Goal: Information Seeking & Learning: Learn about a topic

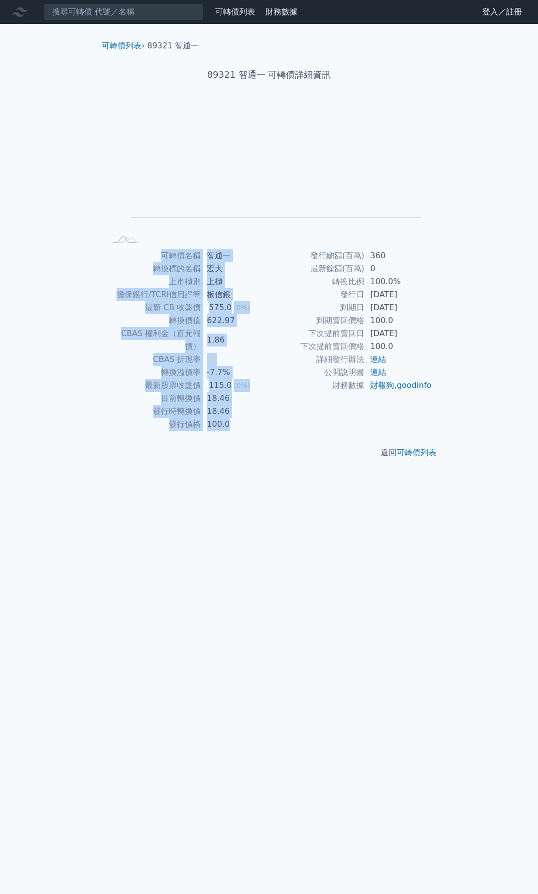
drag, startPoint x: 151, startPoint y: 250, endPoint x: 467, endPoint y: 410, distance: 355.0
click at [467, 410] on div "可轉債列表 財務數據 可轉債列表 財務數據 登入／註冊 登入／註冊 可轉債列表 › 89321 智通一 89321 智通一 可轉債詳細資訊 Zoom Out …" at bounding box center [269, 447] width 538 height 894
drag, startPoint x: 441, startPoint y: 413, endPoint x: 117, endPoint y: 263, distance: 357.6
click at [117, 263] on div "可轉債名稱 智通一 轉換標的名稱 宏大 上市櫃別 上櫃 擔保銀行/TCRI信用評等 板信銀 最新 CB 收盤價 575.0 (0%) 轉換價值 622.97 …" at bounding box center [269, 339] width 351 height 181
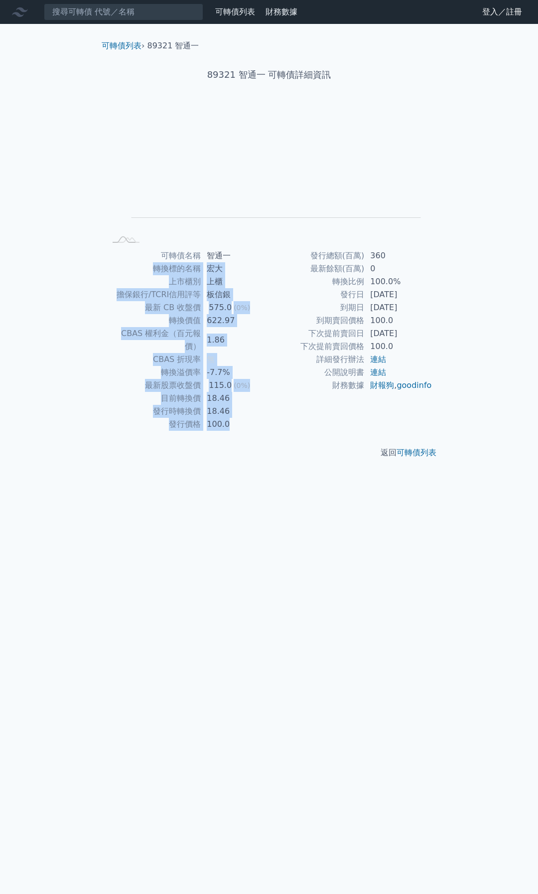
click at [117, 263] on td "轉換標的名稱" at bounding box center [153, 268] width 95 height 13
drag, startPoint x: 130, startPoint y: 246, endPoint x: 439, endPoint y: 402, distance: 346.1
click at [439, 402] on div "可轉債列表 › 89321 智通一 89321 智通一 可轉債詳細資訊 Zoom Out L L Chart created using amCharts l…" at bounding box center [269, 249] width 351 height 451
click at [439, 402] on div "可轉債名稱 智通一 轉換標的名稱 宏大 上市櫃別 上櫃 擔保銀行/TCRI信用評等 板信銀 最新 CB 收盤價 575.0 (0%) 轉換價值 622.97 …" at bounding box center [269, 339] width 351 height 181
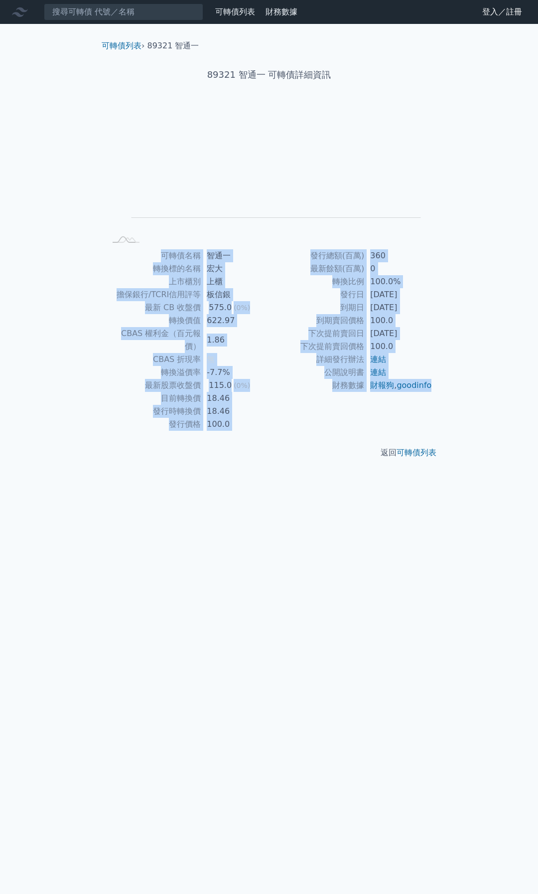
drag, startPoint x: 422, startPoint y: 402, endPoint x: 96, endPoint y: 273, distance: 350.4
click at [96, 273] on div "可轉債名稱 智通一 轉換標的名稱 宏大 上市櫃別 上櫃 擔保銀行/TCRI信用評等 板信銀 最新 CB 收盤價 575.0 (0%) 轉換價值 622.97 …" at bounding box center [269, 339] width 351 height 181
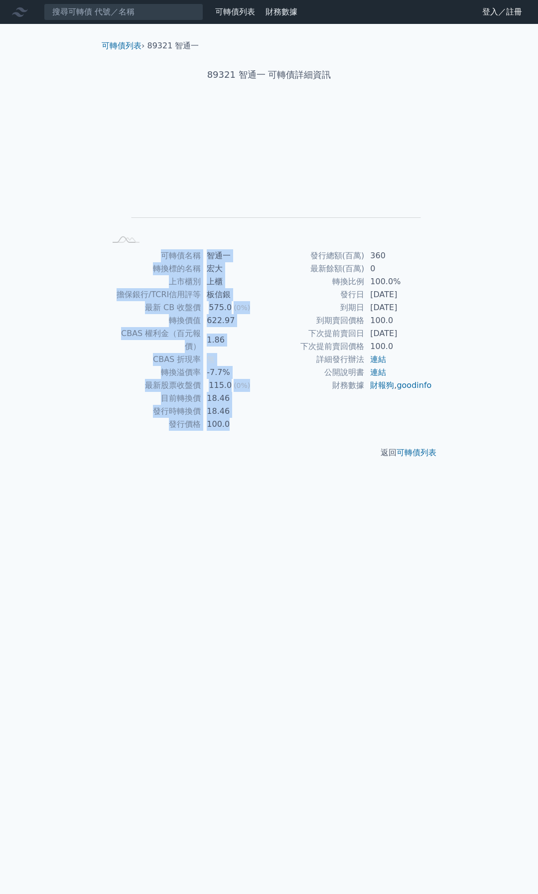
drag, startPoint x: 110, startPoint y: 258, endPoint x: 458, endPoint y: 408, distance: 379.5
click at [458, 408] on div "可轉債列表 › 89321 智通一 89321 智通一 可轉債詳細資訊 Zoom Out L L Chart created using amCharts l…" at bounding box center [269, 249] width 383 height 451
drag, startPoint x: 429, startPoint y: 411, endPoint x: 44, endPoint y: 276, distance: 408.0
click at [44, 276] on div "可轉債列表 財務數據 可轉債列表 財務數據 登入／註冊 登入／註冊 可轉債列表 › 89321 智通一 89321 智通一 可轉債詳細資訊 Zoom Out …" at bounding box center [269, 447] width 538 height 894
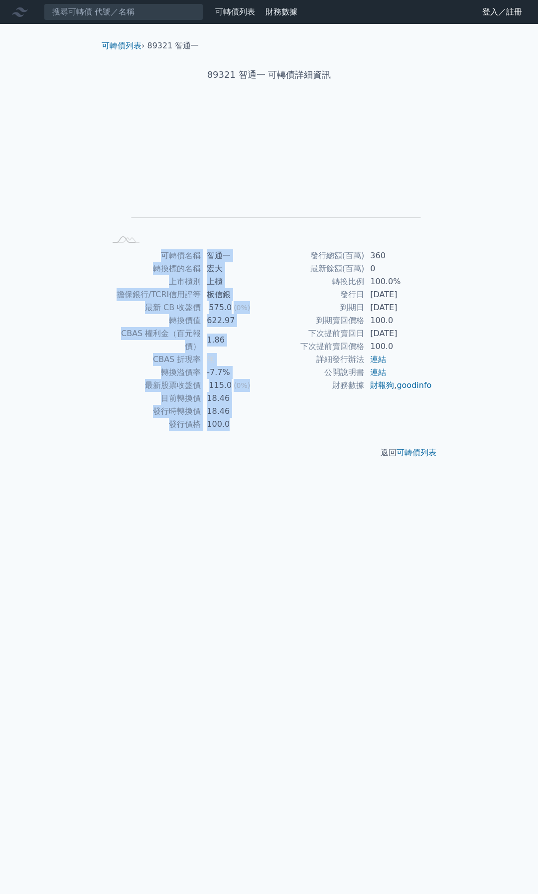
click at [44, 276] on div "可轉債列表 財務數據 可轉債列表 財務數據 登入／註冊 登入／註冊 可轉債列表 › 89321 智通一 89321 智通一 可轉債詳細資訊 Zoom Out …" at bounding box center [269, 447] width 538 height 894
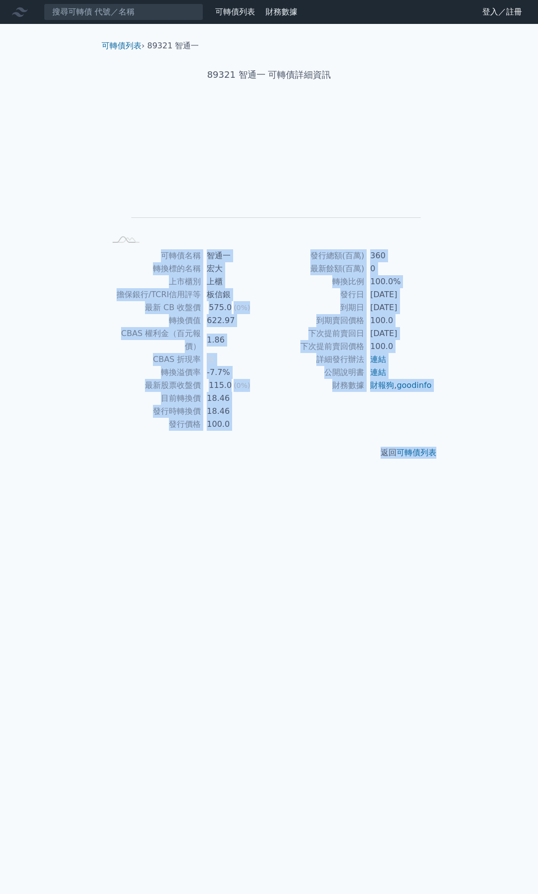
drag, startPoint x: 99, startPoint y: 250, endPoint x: 520, endPoint y: 430, distance: 457.9
click at [520, 430] on div "可轉債列表 財務數據 可轉債列表 財務數據 登入／註冊 登入／註冊 可轉債列表 › 89321 智通一 89321 智通一 可轉債詳細資訊 Zoom Out …" at bounding box center [269, 447] width 538 height 894
click at [471, 407] on div "可轉債列表 財務數據 可轉債列表 財務數據 登入／註冊 登入／註冊 可轉債列表 › 89321 智通一 89321 智通一 可轉債詳細資訊 Zoom Out …" at bounding box center [269, 447] width 538 height 894
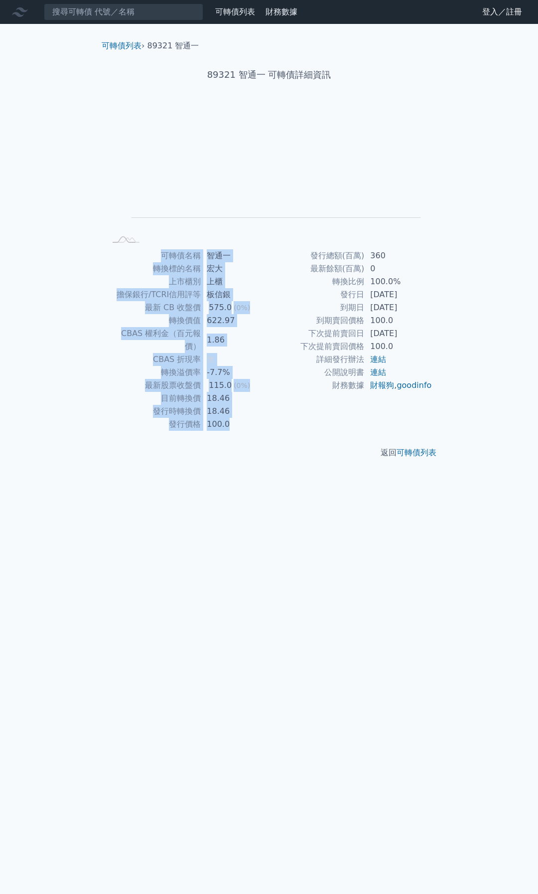
drag, startPoint x: 422, startPoint y: 401, endPoint x: 27, endPoint y: 272, distance: 415.3
click at [27, 272] on div "可轉債列表 財務數據 可轉債列表 財務數據 登入／註冊 登入／註冊 可轉債列表 › 89321 智通一 89321 智通一 可轉債詳細資訊 Zoom Out …" at bounding box center [269, 447] width 538 height 894
click at [27, 271] on div "可轉債列表 財務數據 可轉債列表 財務數據 登入／註冊 登入／註冊 可轉債列表 › 89321 智通一 89321 智通一 可轉債詳細資訊 Zoom Out …" at bounding box center [269, 447] width 538 height 894
drag, startPoint x: 236, startPoint y: 284, endPoint x: 472, endPoint y: 402, distance: 264.8
click at [472, 402] on div "可轉債列表 財務數據 可轉債列表 財務數據 登入／註冊 登入／註冊 可轉債列表 › 89321 智通一 89321 智通一 可轉債詳細資訊 Zoom Out …" at bounding box center [269, 447] width 538 height 894
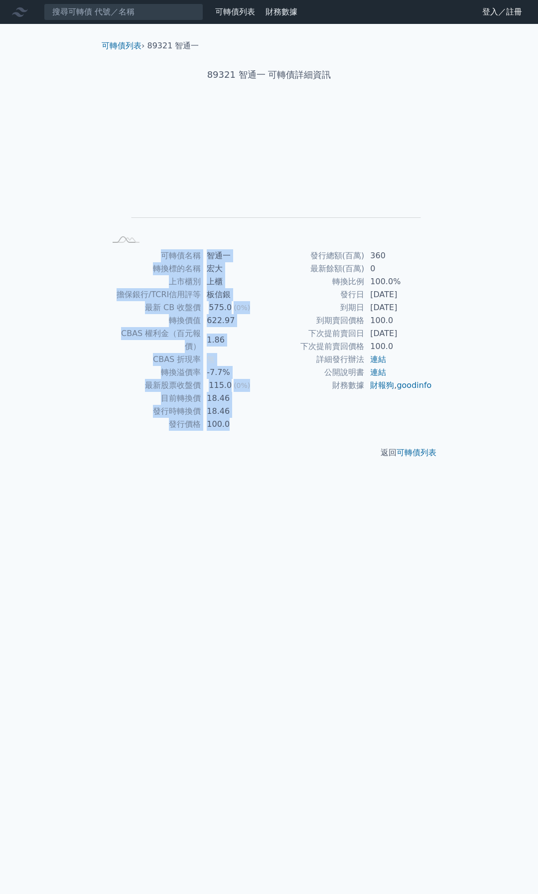
click at [472, 402] on div "可轉債列表 財務數據 可轉債列表 財務數據 登入／註冊 登入／註冊 可轉債列表 › 89321 智通一 89321 智通一 可轉債詳細資訊 Zoom Out …" at bounding box center [269, 447] width 538 height 894
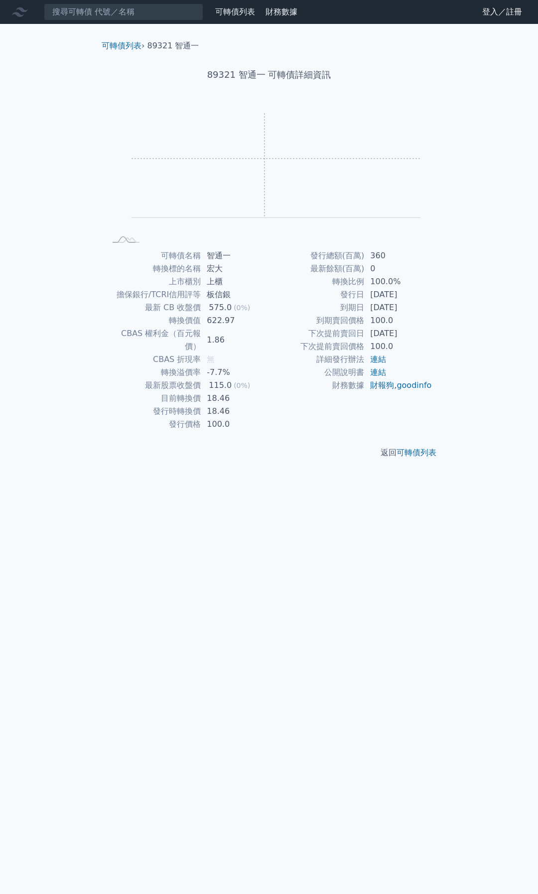
click at [265, 158] on rect "Chart" at bounding box center [277, 165] width 290 height 105
